Goal: Information Seeking & Learning: Stay updated

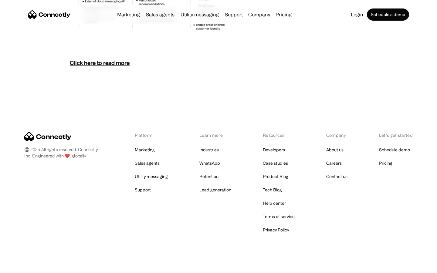
scroll to position [2630, 0]
